Goal: Complete application form: Complete application form

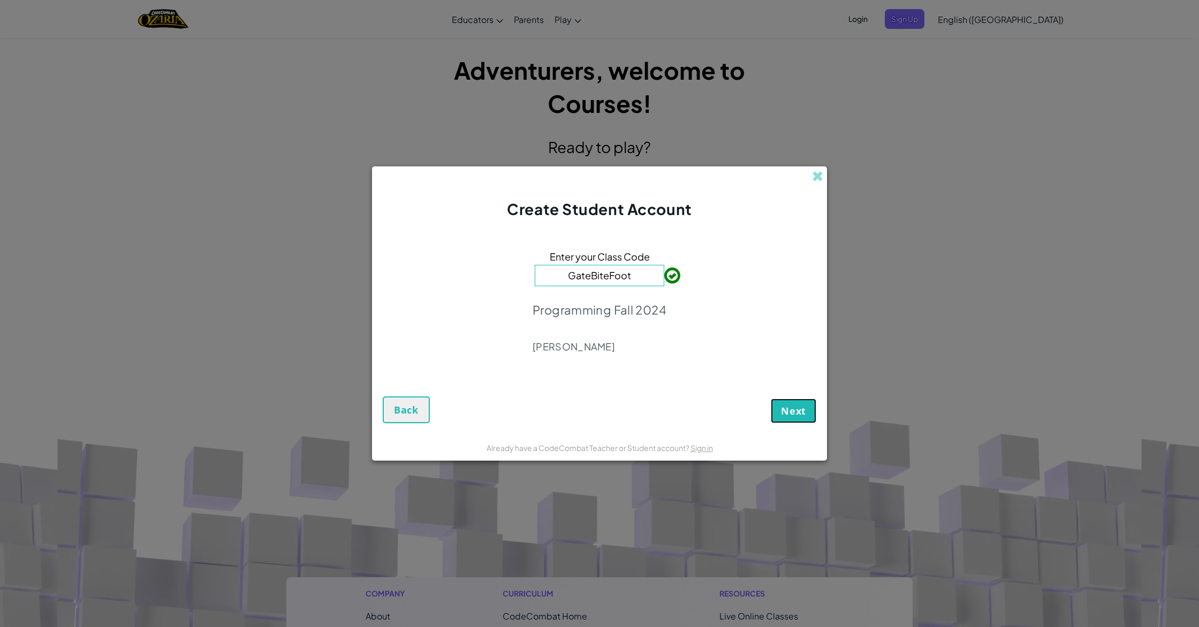
click at [792, 408] on span "Next" at bounding box center [793, 411] width 25 height 13
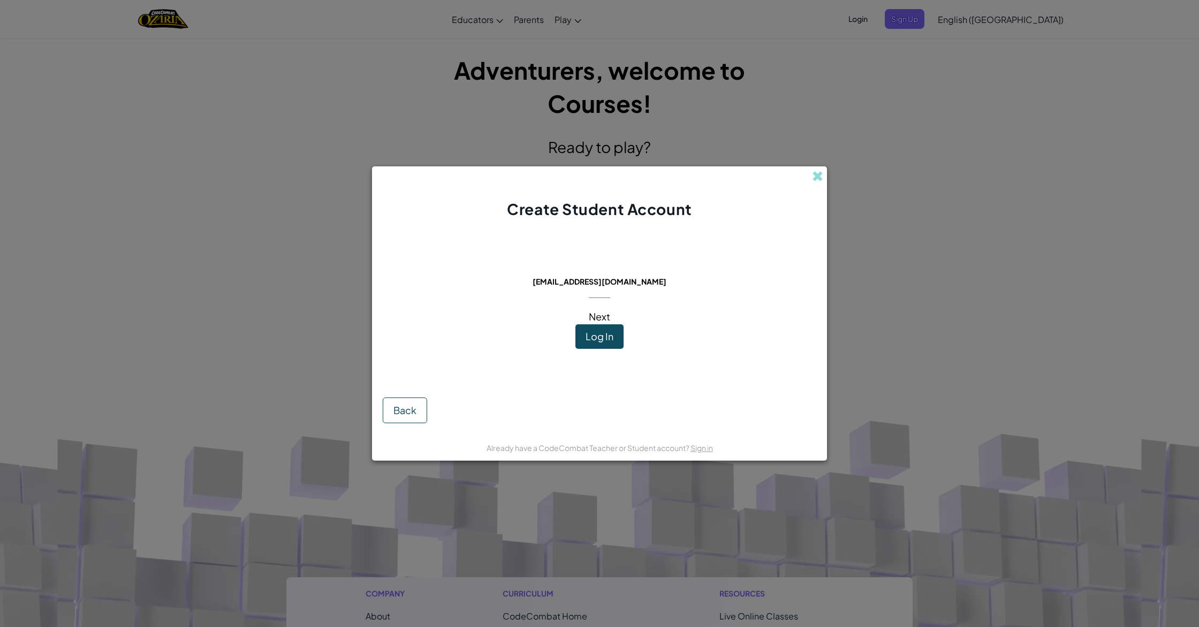
click at [597, 315] on span "Next" at bounding box center [599, 316] width 21 height 12
click at [604, 330] on span "Log In" at bounding box center [600, 336] width 28 height 12
